Goal: Information Seeking & Learning: Learn about a topic

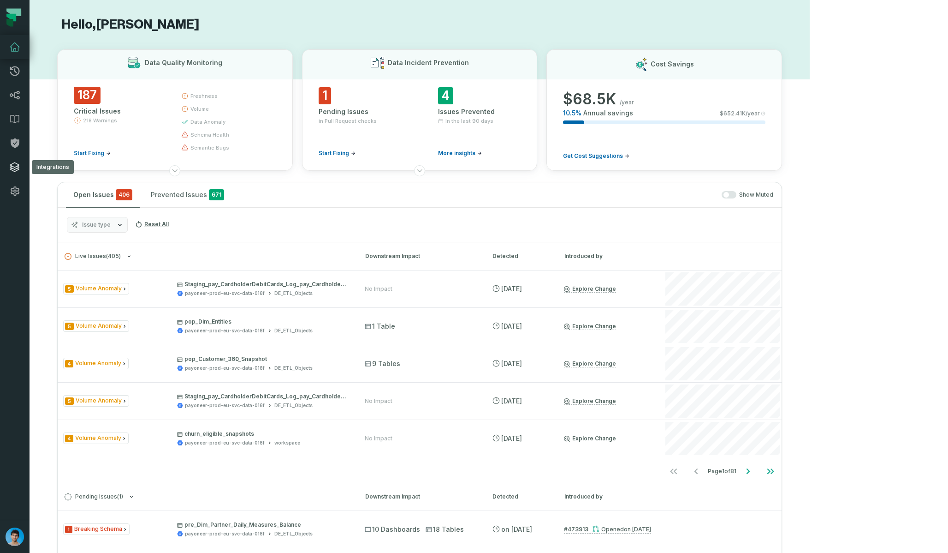
click at [18, 166] on icon at bounding box center [14, 166] width 9 height 9
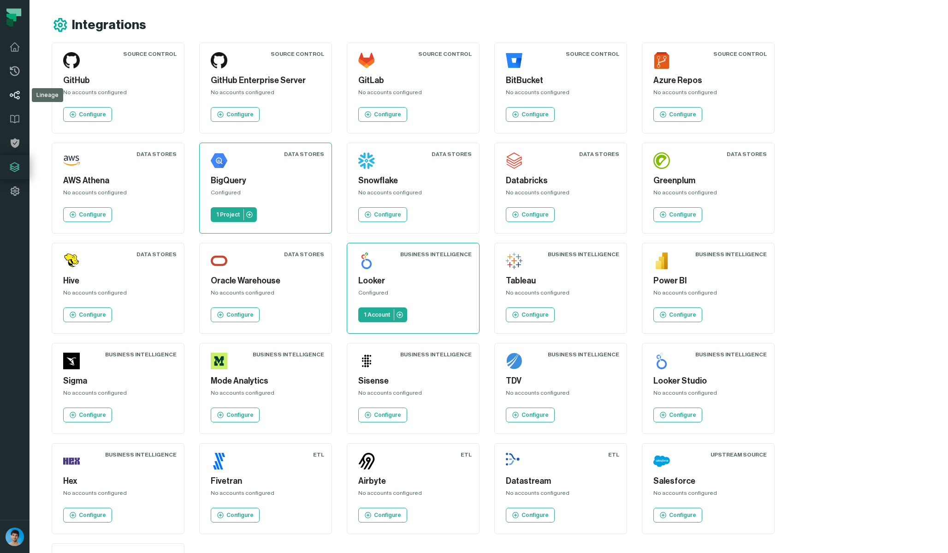
click at [17, 97] on icon at bounding box center [15, 95] width 10 height 9
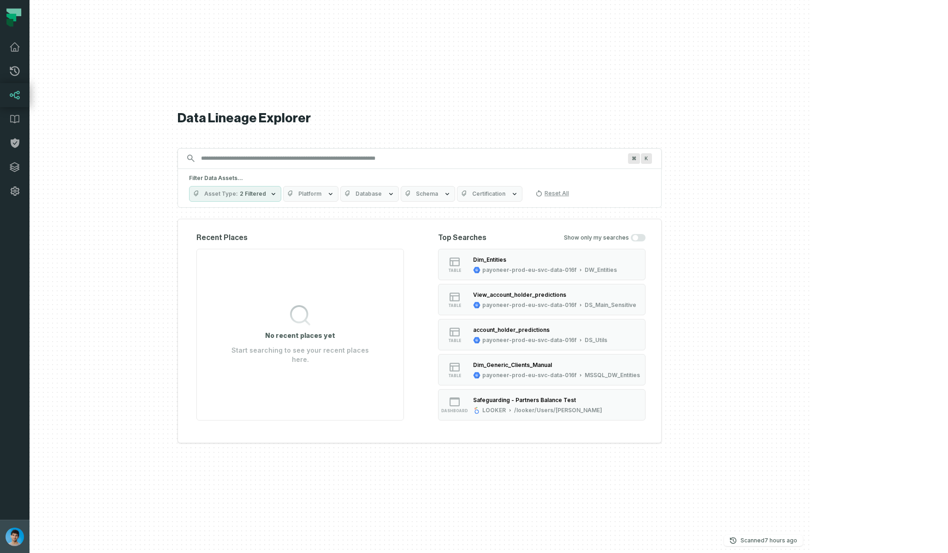
click at [10, 525] on button "[PERSON_NAME] (Payoneer) [EMAIL_ADDRESS][DOMAIN_NAME]" at bounding box center [15, 535] width 30 height 33
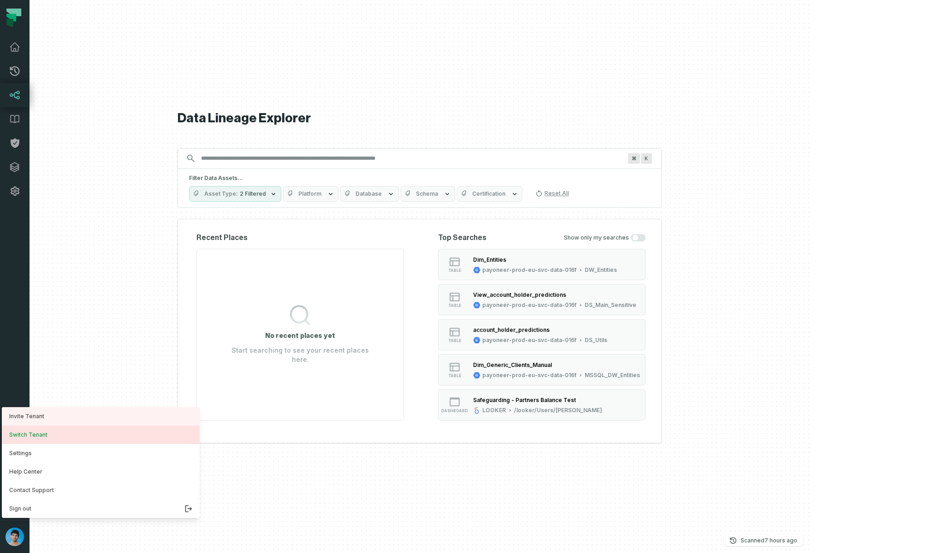
click at [38, 432] on button "Switch Tenant" at bounding box center [101, 434] width 198 height 18
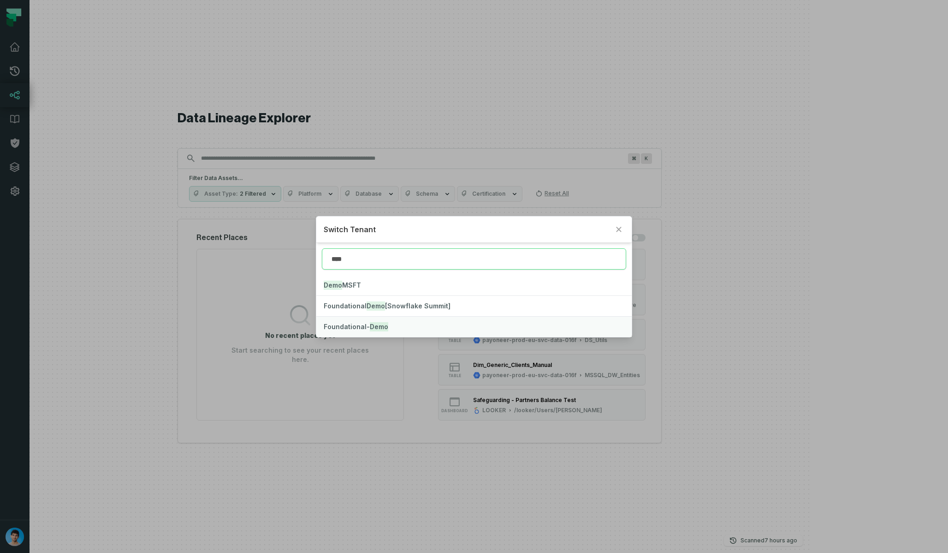
type input "****"
click at [422, 320] on button "Foundational- Demo" at bounding box center [473, 326] width 315 height 20
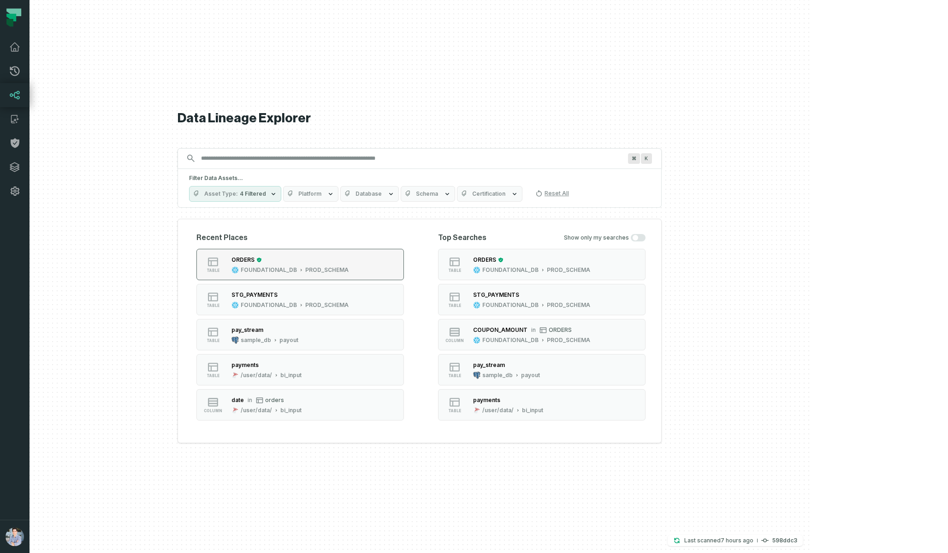
click at [349, 266] on div "PROD_SCHEMA" at bounding box center [326, 269] width 43 height 7
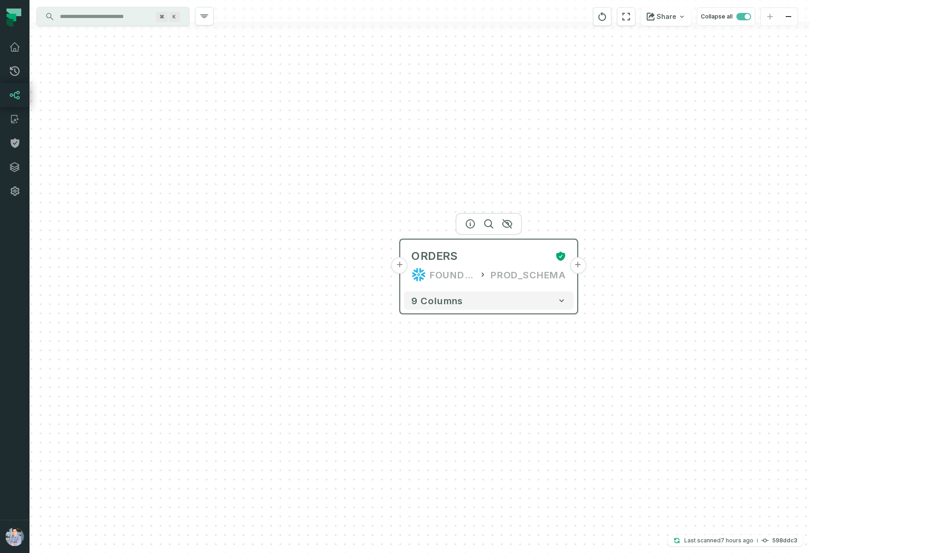
click at [574, 264] on button "+" at bounding box center [578, 265] width 17 height 17
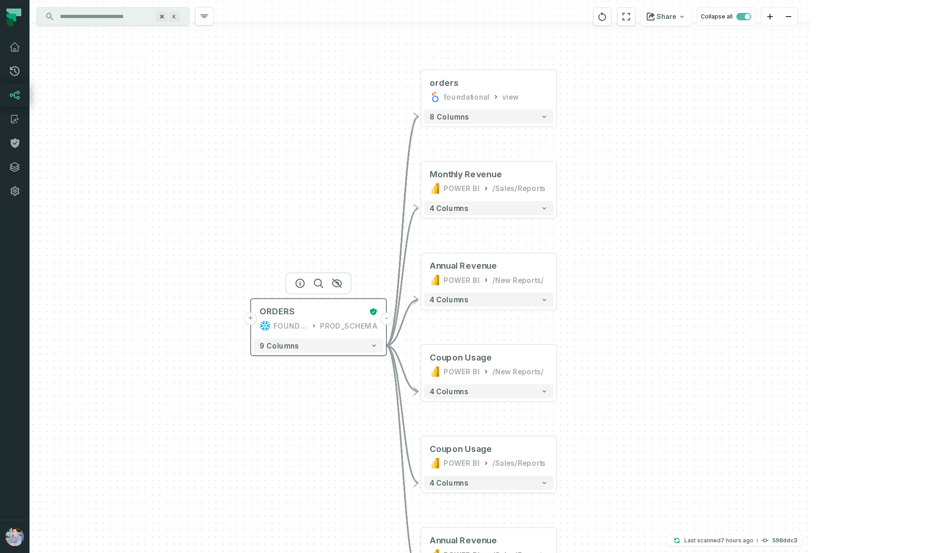
click at [249, 321] on button "+" at bounding box center [250, 318] width 12 height 12
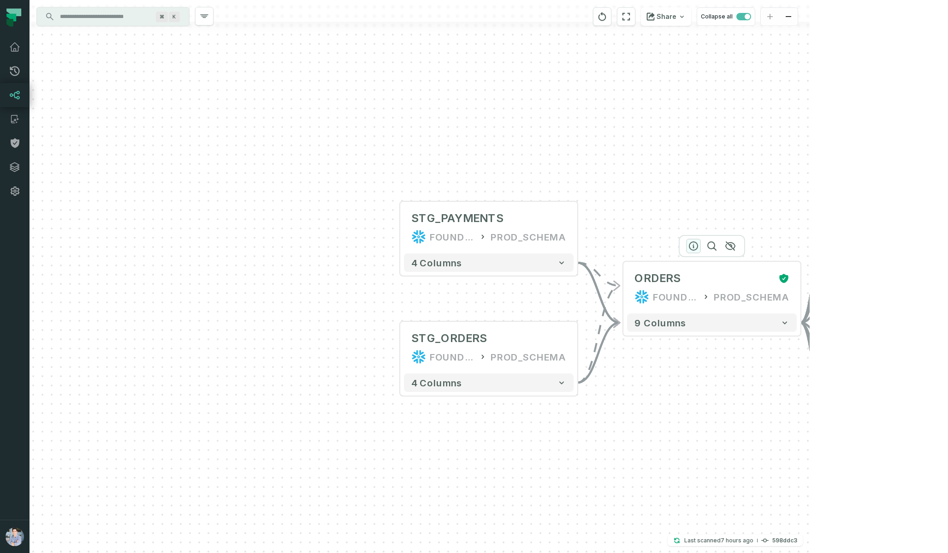
click at [697, 247] on icon "button" at bounding box center [693, 246] width 8 height 8
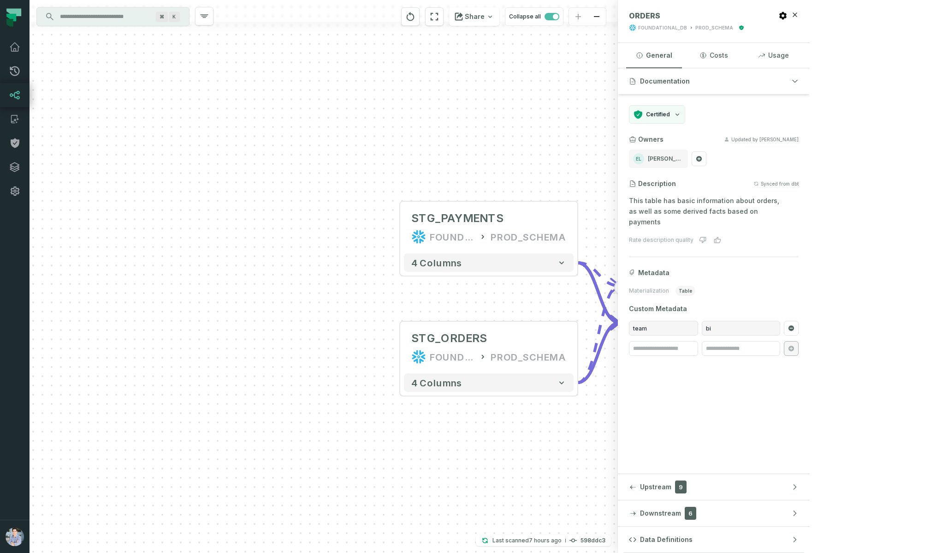
click at [676, 326] on span "9 columns" at bounding box center [661, 322] width 52 height 11
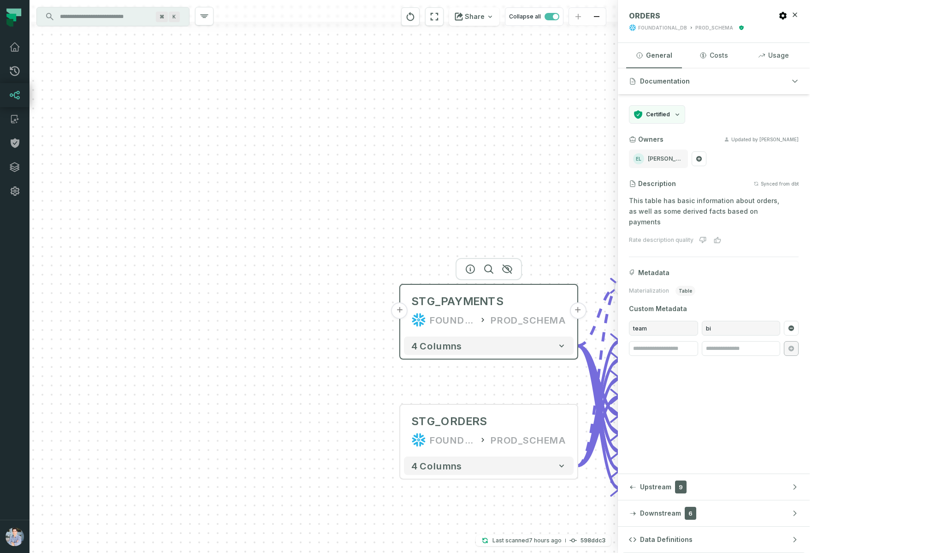
click at [403, 315] on button "+" at bounding box center [400, 310] width 17 height 17
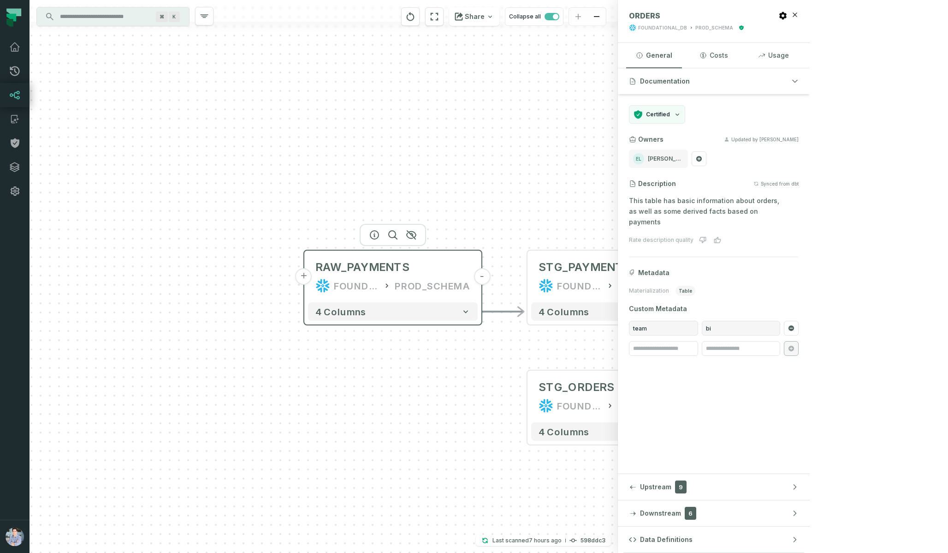
click at [308, 274] on button "+" at bounding box center [304, 276] width 17 height 17
click at [407, 287] on div "bi_input" at bounding box center [422, 285] width 38 height 15
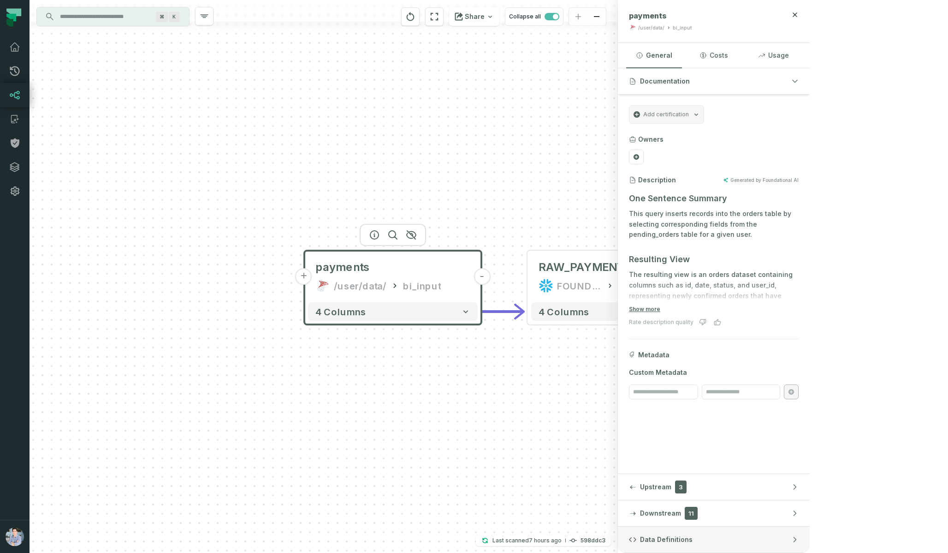
click at [810, 539] on button "Data Definitions" at bounding box center [714, 539] width 192 height 26
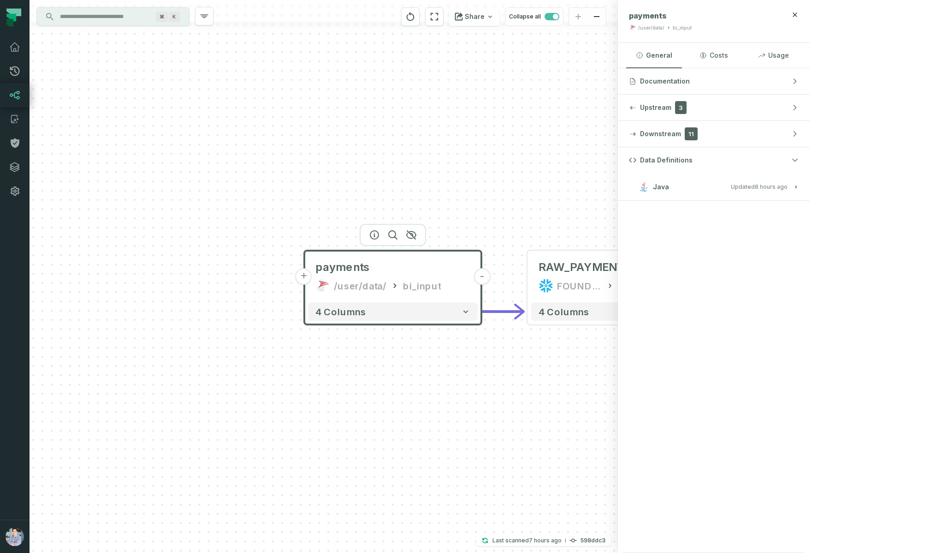
click at [799, 180] on button "Java Updated 10/9/2025, 1:01:39 AM" at bounding box center [714, 186] width 170 height 12
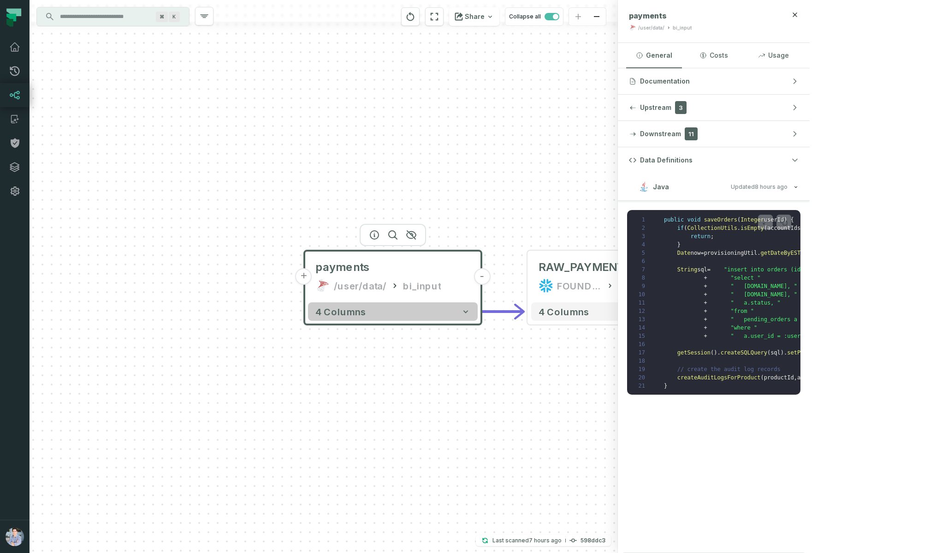
click at [427, 308] on button "4 columns" at bounding box center [393, 311] width 170 height 18
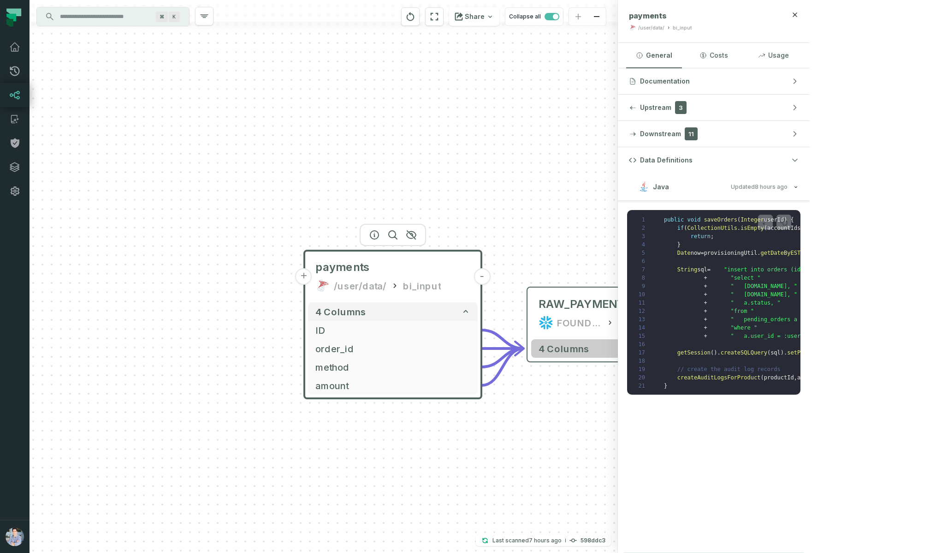
click at [624, 354] on button "4 columns" at bounding box center [616, 348] width 170 height 18
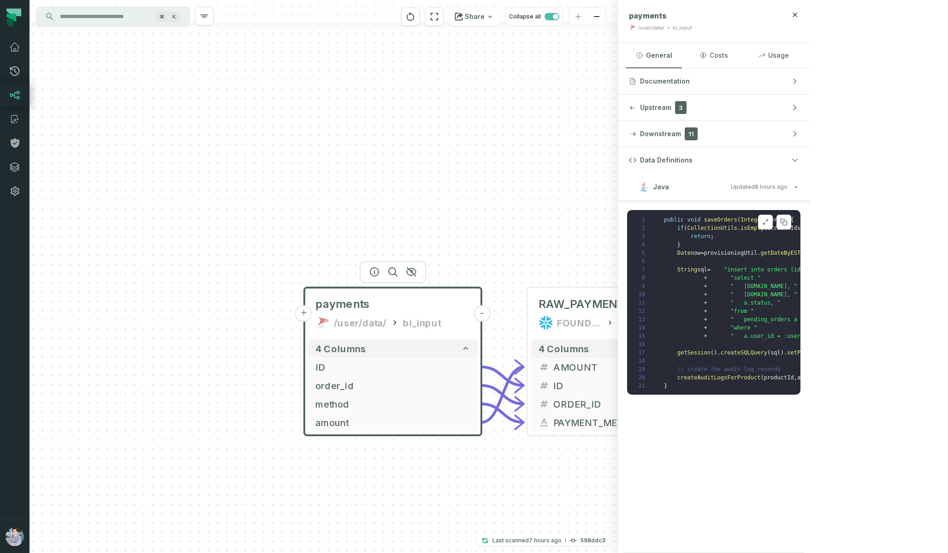
click at [769, 222] on icon at bounding box center [765, 221] width 6 height 7
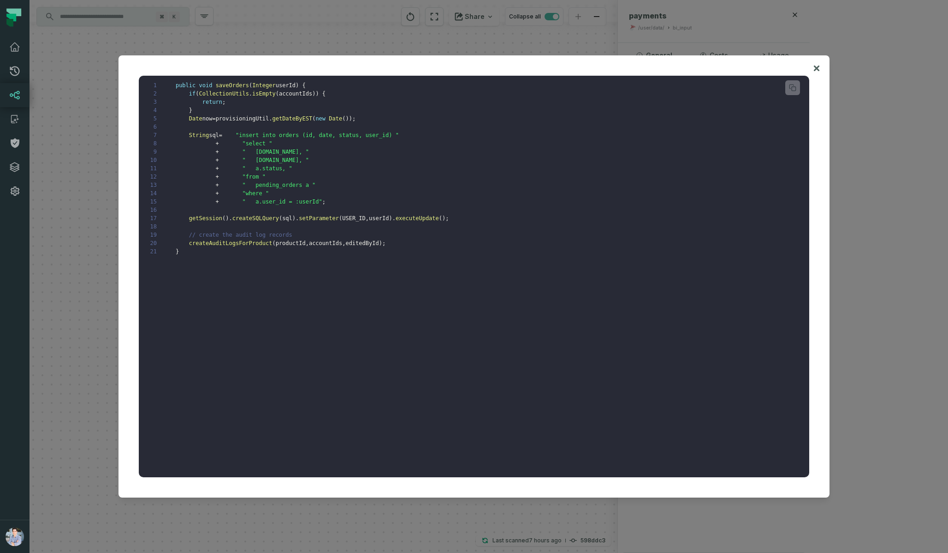
click at [86, 235] on div at bounding box center [474, 276] width 948 height 553
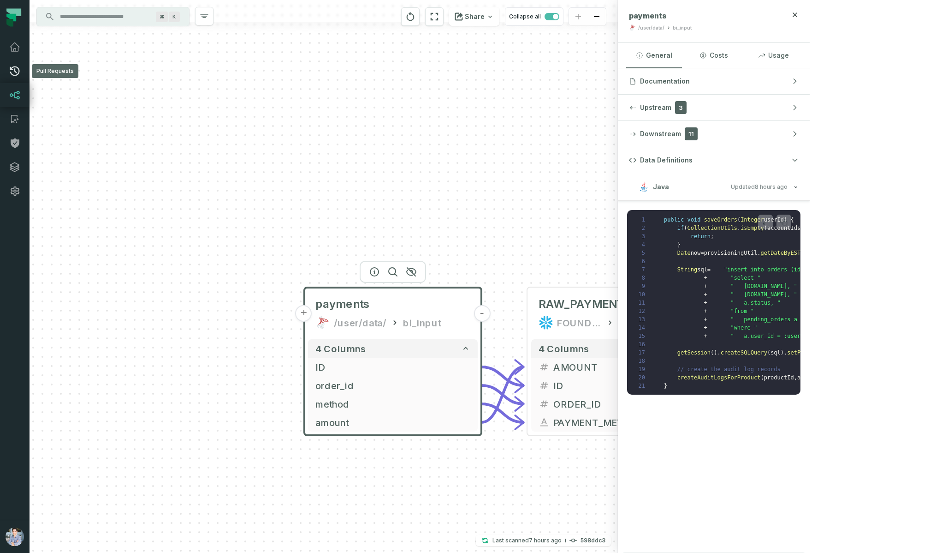
click at [15, 65] on icon at bounding box center [14, 70] width 11 height 11
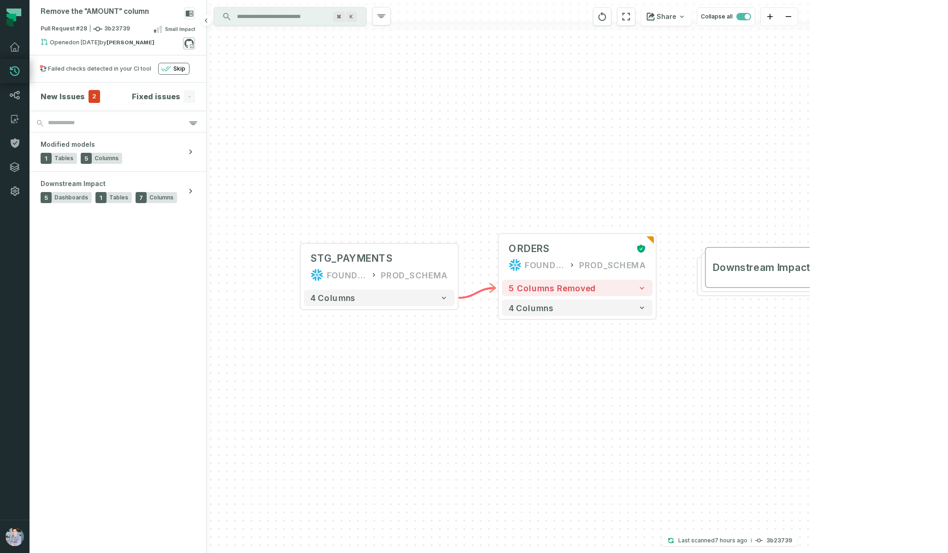
click at [191, 43] on icon at bounding box center [189, 43] width 12 height 12
click at [16, 94] on icon at bounding box center [14, 94] width 11 height 11
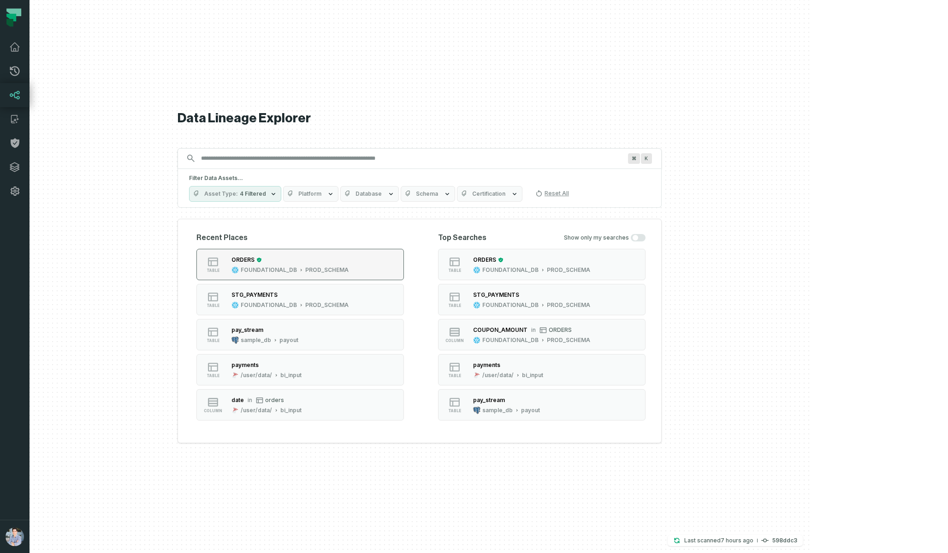
click at [404, 267] on button "table ORDERS FOUNDATIONAL_DB PROD_SCHEMA" at bounding box center [300, 264] width 208 height 31
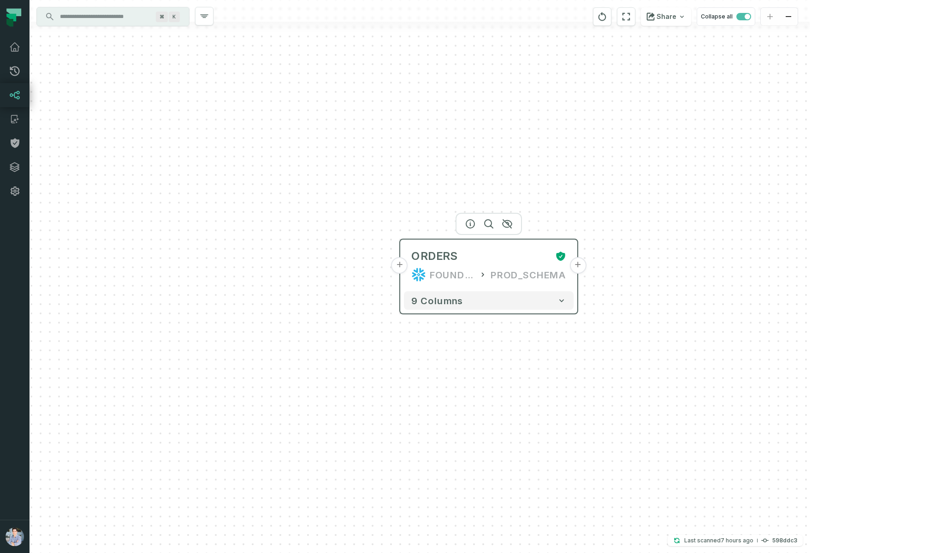
click at [403, 268] on button "+" at bounding box center [400, 265] width 17 height 17
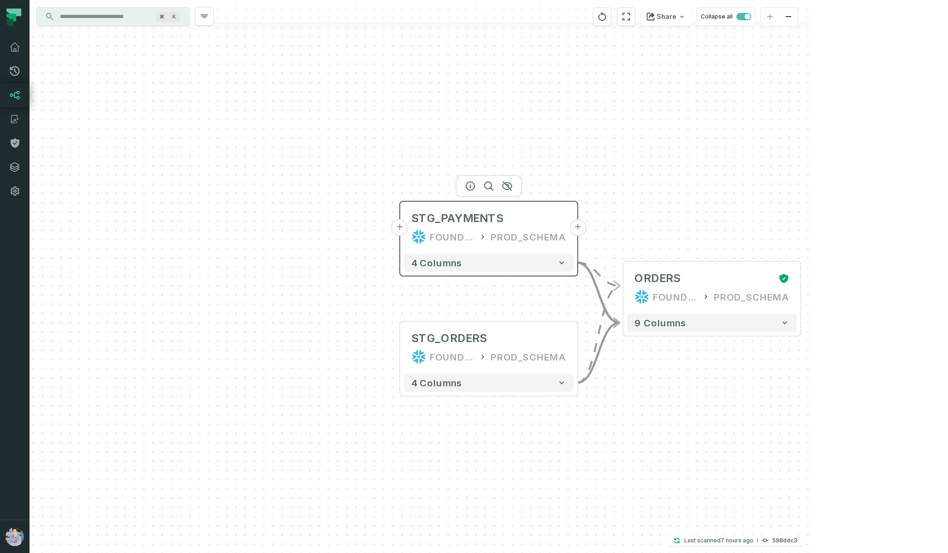
click at [395, 229] on button "+" at bounding box center [400, 227] width 17 height 17
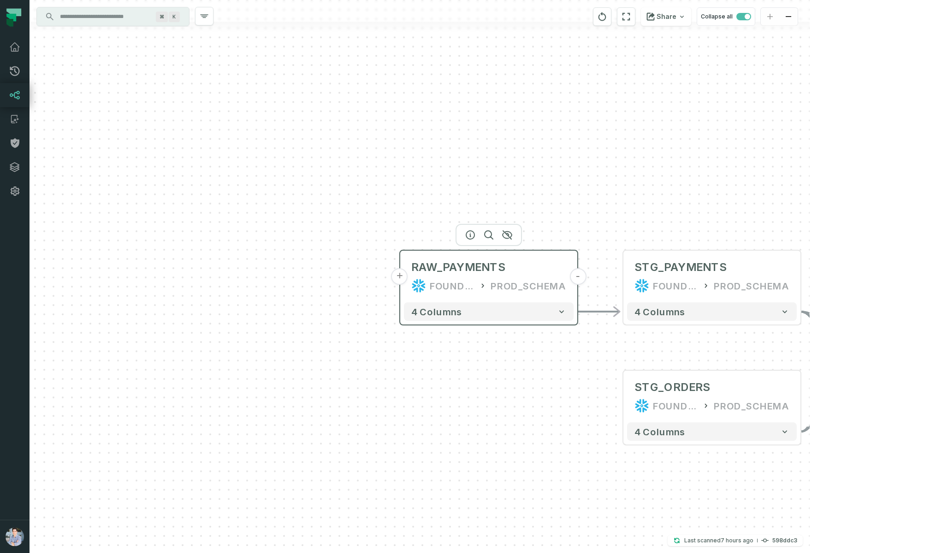
click at [400, 278] on button "+" at bounding box center [400, 276] width 17 height 17
click at [404, 277] on button "+" at bounding box center [400, 276] width 17 height 17
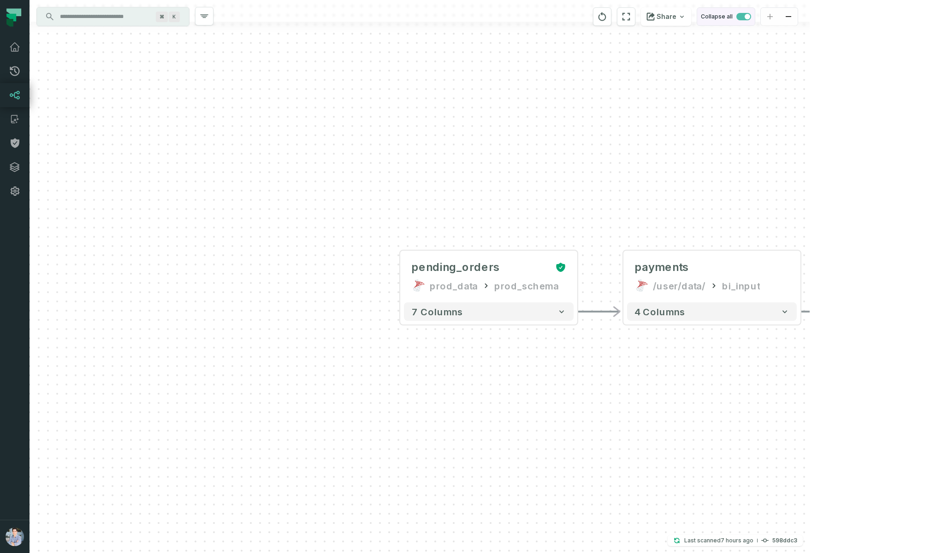
click at [751, 16] on span "button" at bounding box center [744, 16] width 15 height 7
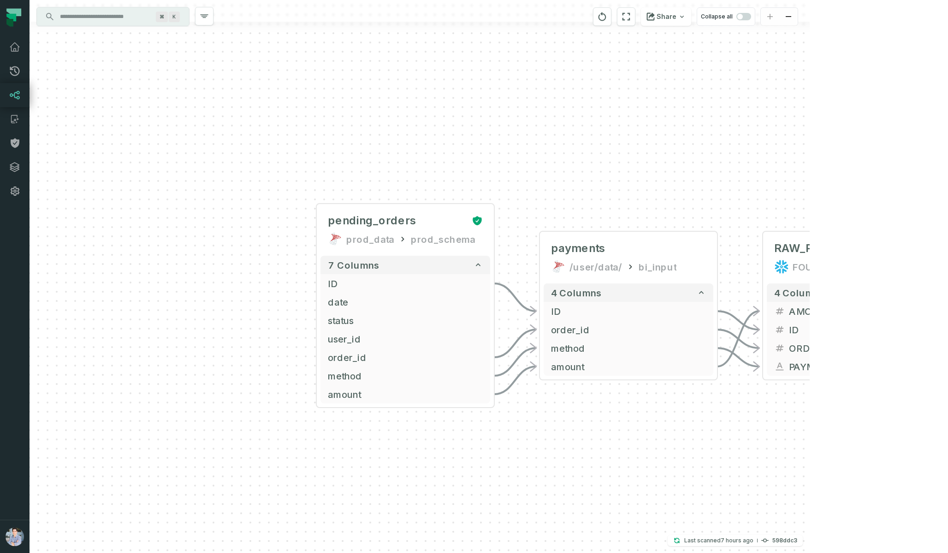
drag, startPoint x: 641, startPoint y: 275, endPoint x: 365, endPoint y: 160, distance: 298.9
click at [365, 160] on div "+ pending_orders prod_data prod_schema + 7 columns + ID + + date + + status + +…" at bounding box center [420, 276] width 780 height 553
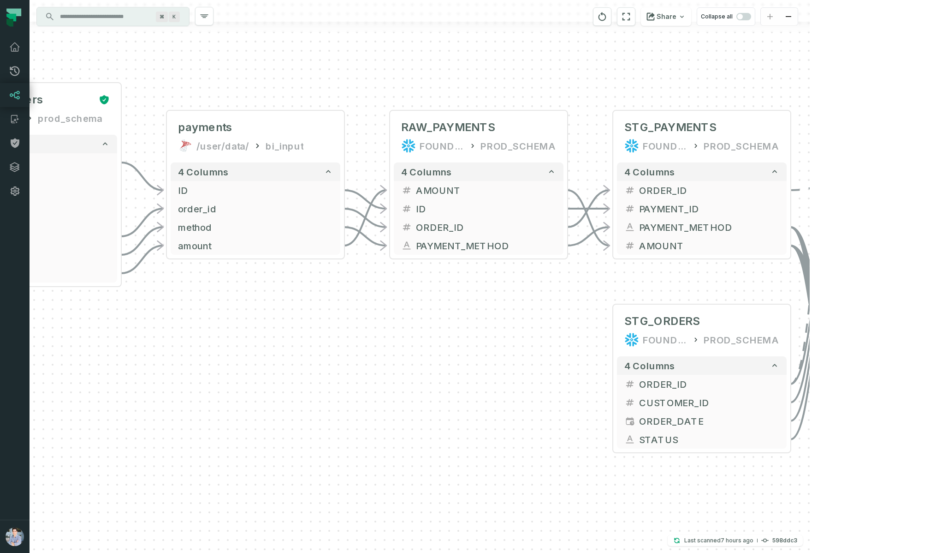
drag, startPoint x: 715, startPoint y: 411, endPoint x: 517, endPoint y: 352, distance: 207.5
click at [517, 352] on div "+ pending_orders prod_data prod_schema + 7 columns + ID + + date + + status + +…" at bounding box center [420, 276] width 780 height 553
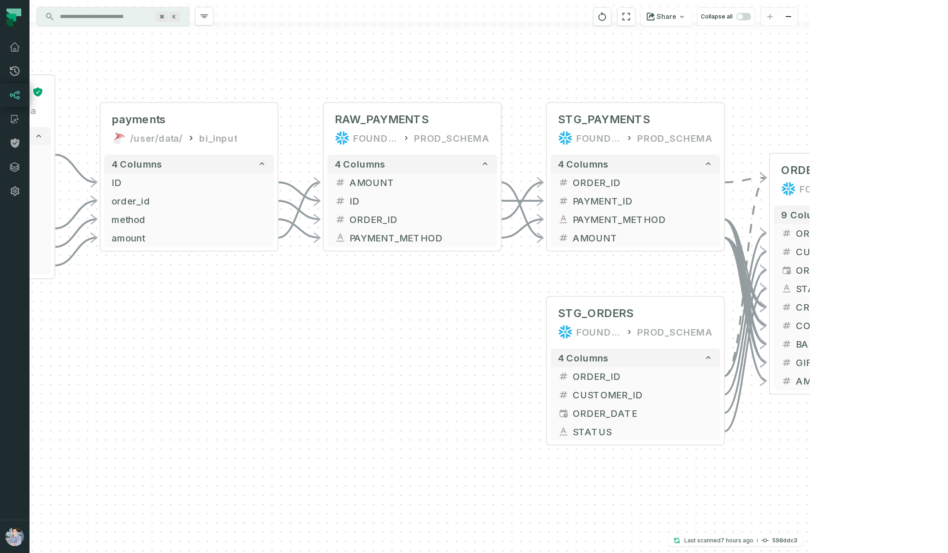
drag, startPoint x: 451, startPoint y: 333, endPoint x: 391, endPoint y: 330, distance: 60.0
click at [391, 330] on div "+ pending_orders prod_data prod_schema + 7 columns + ID + + date + + status + +…" at bounding box center [420, 276] width 780 height 553
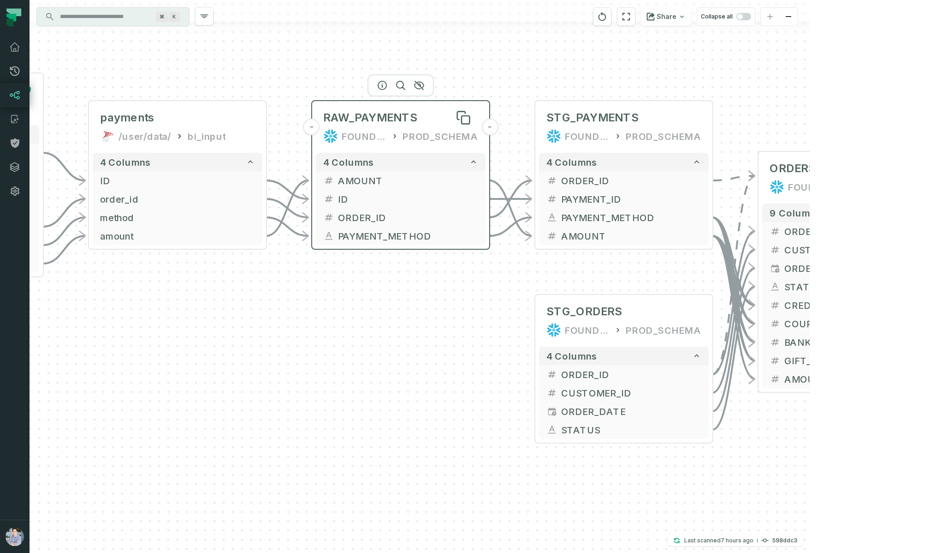
click at [380, 124] on span "RAW_PAYMENTS" at bounding box center [370, 117] width 94 height 15
